Goal: Transaction & Acquisition: Purchase product/service

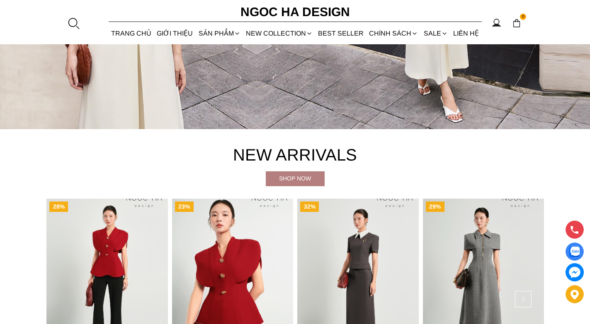
scroll to position [204, 0]
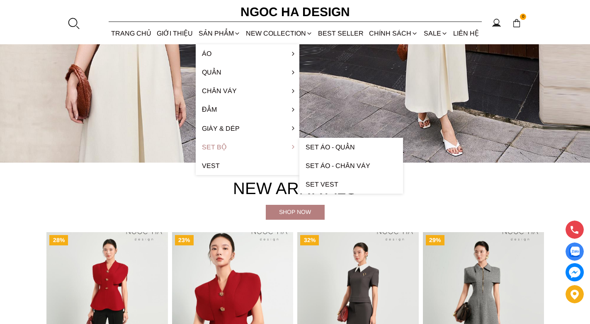
click at [232, 145] on link "Set Bộ" at bounding box center [248, 147] width 104 height 19
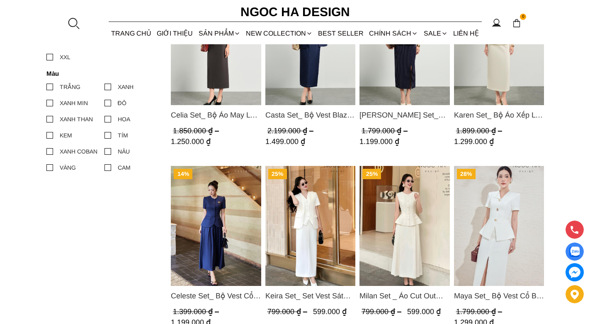
scroll to position [456, 0]
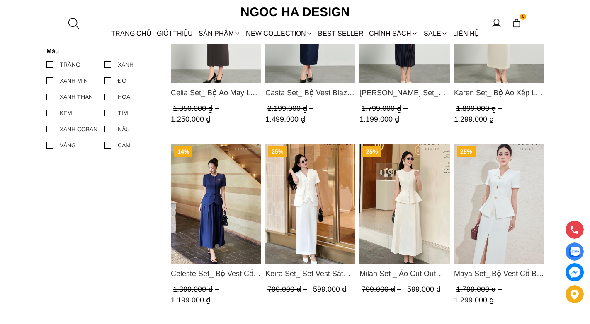
click at [550, 120] on section "32% Celia Set_ Bộ Áo May Ly Gấu Cổ Trắng Mix Chân Váy Bút Chì Màu Ghi BJ148 1.8…" at bounding box center [295, 165] width 590 height 1065
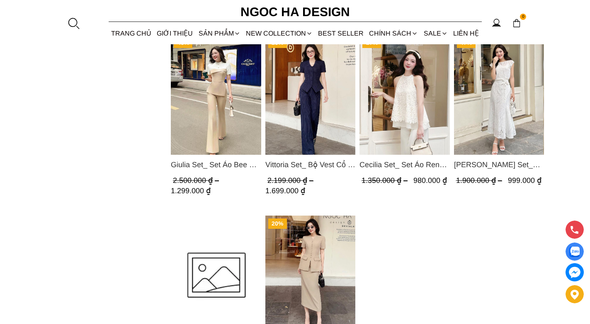
scroll to position [986, 0]
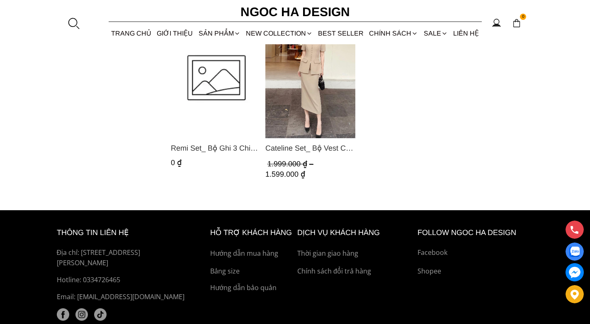
scroll to position [903, 0]
